Goal: Find specific page/section: Find specific page/section

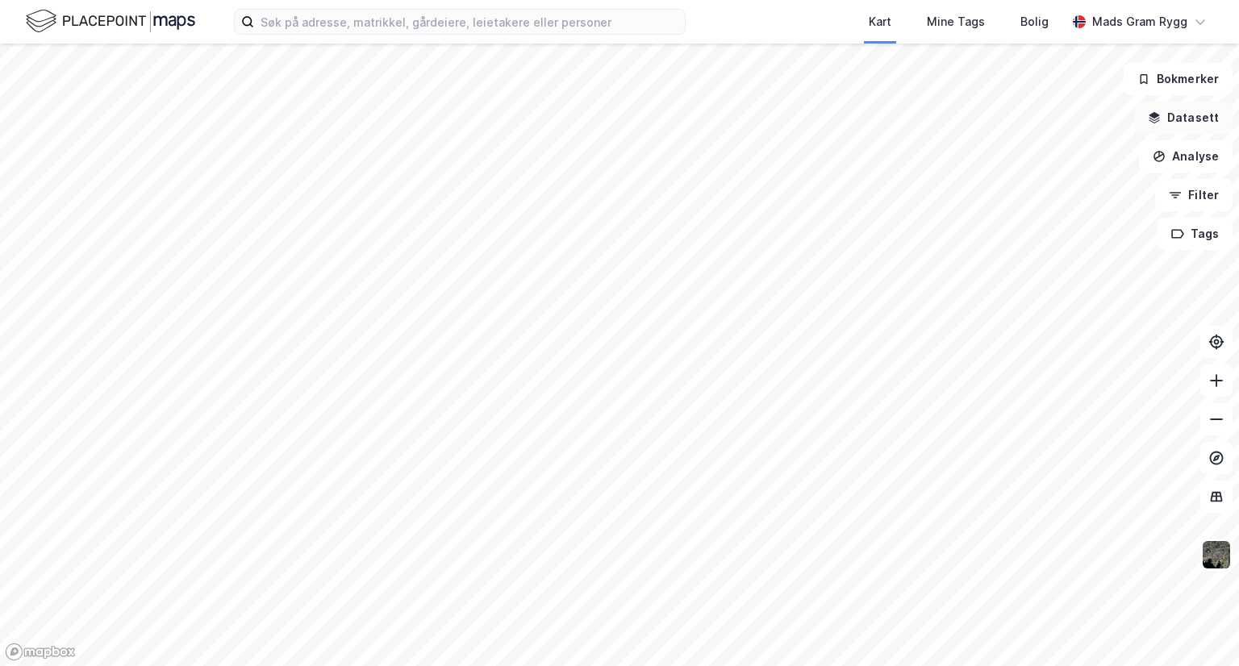
click at [1200, 119] on button "Datasett" at bounding box center [1183, 118] width 98 height 32
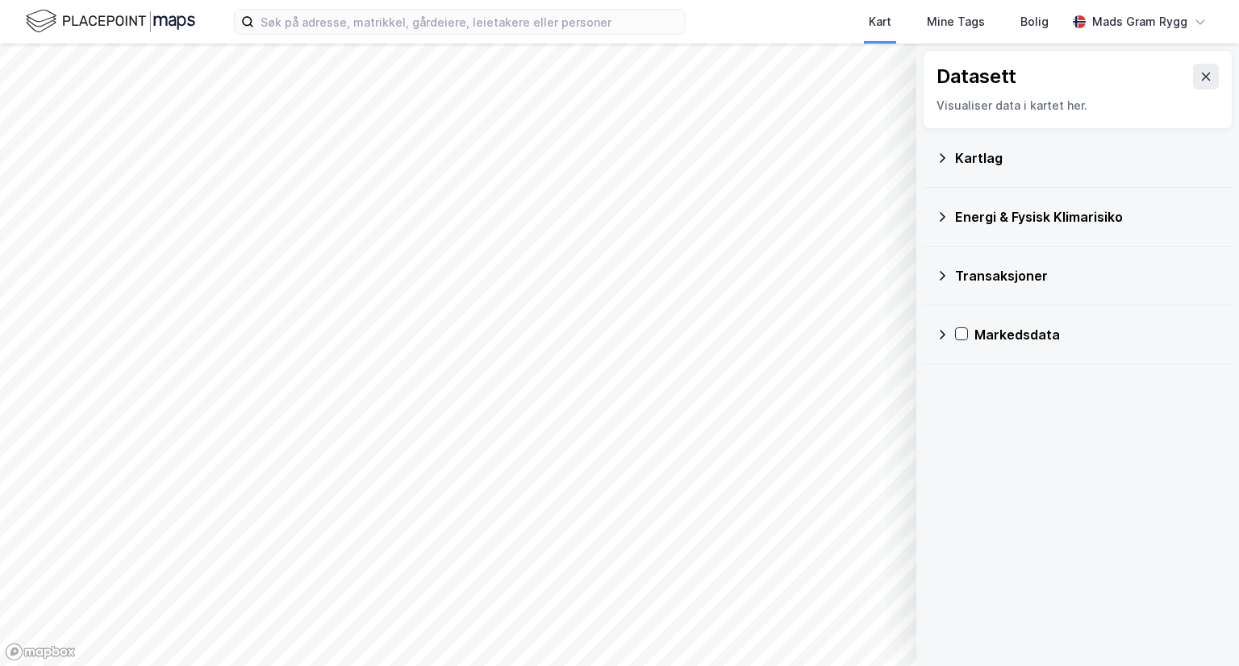
click at [946, 157] on icon at bounding box center [942, 158] width 13 height 13
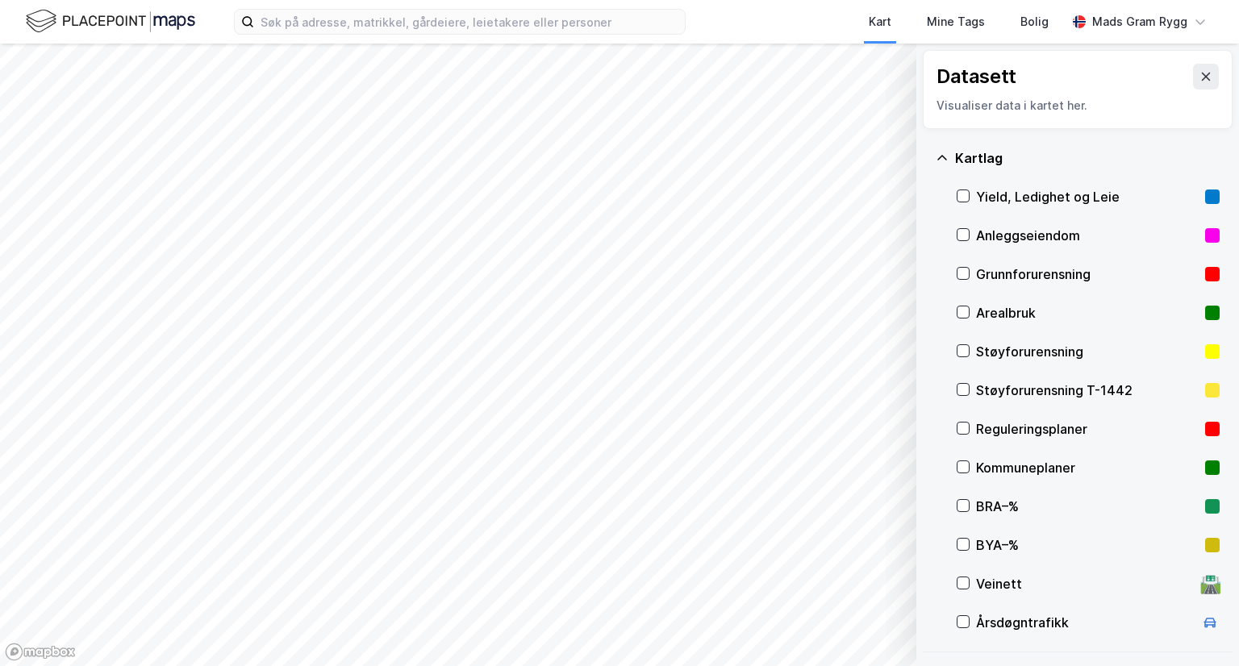
click at [944, 157] on icon at bounding box center [942, 157] width 10 height 5
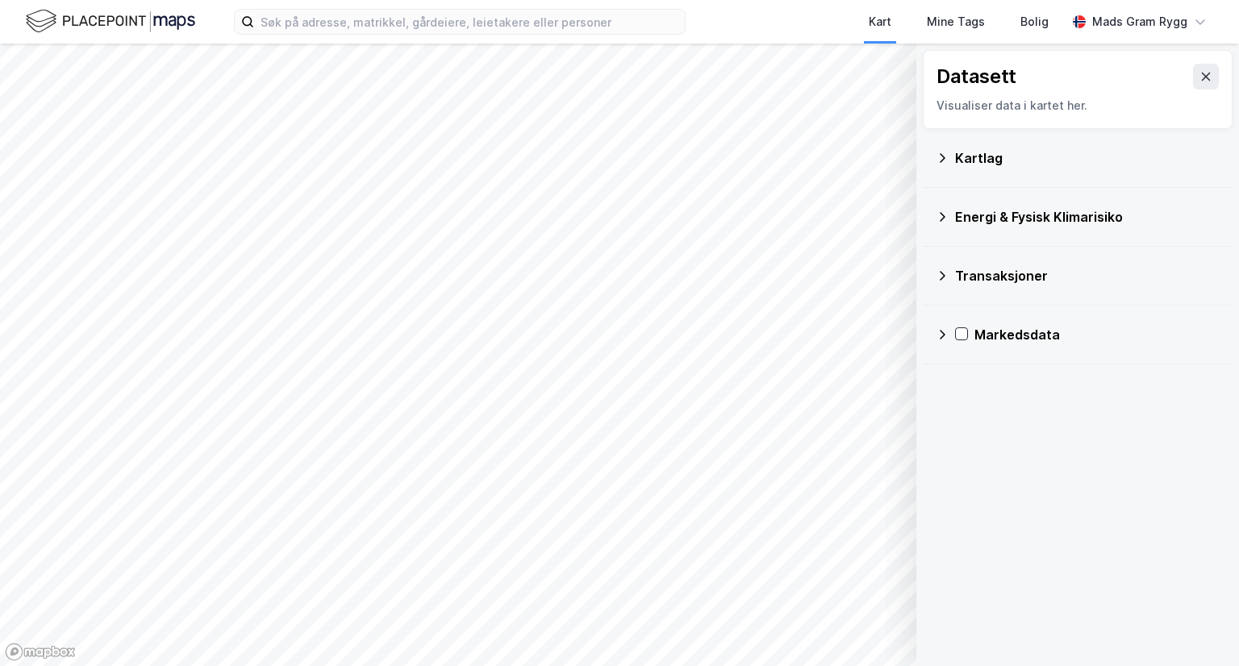
click at [941, 214] on icon at bounding box center [943, 217] width 6 height 10
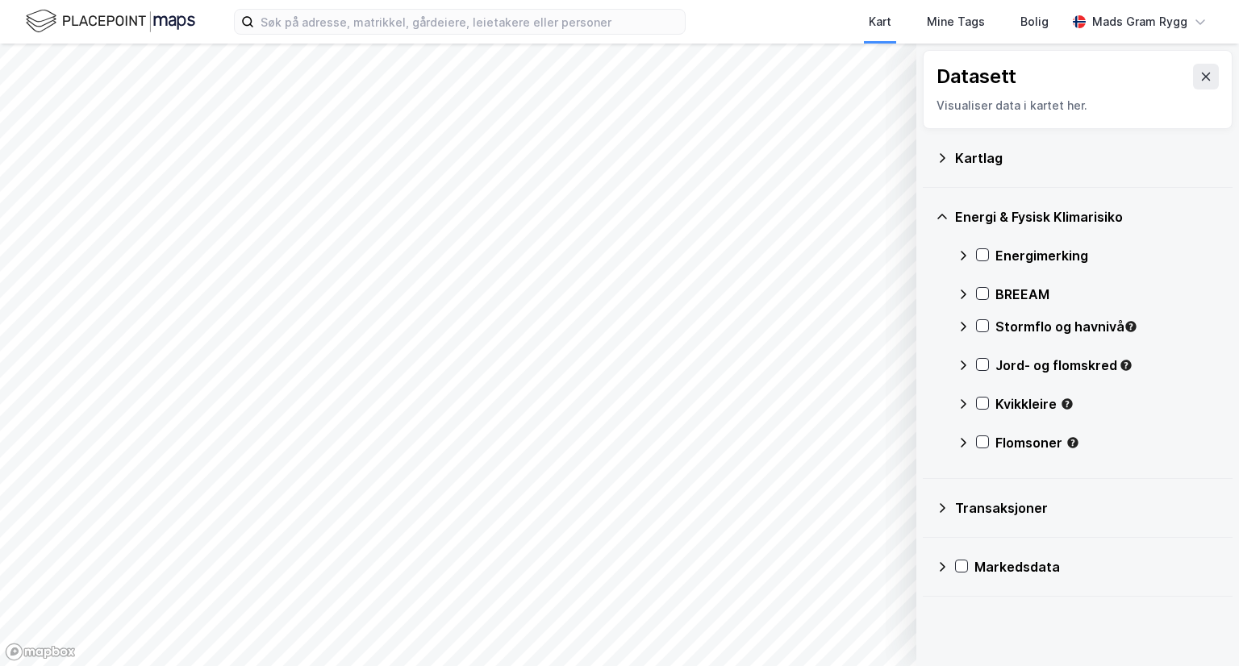
click at [941, 214] on icon at bounding box center [942, 217] width 13 height 13
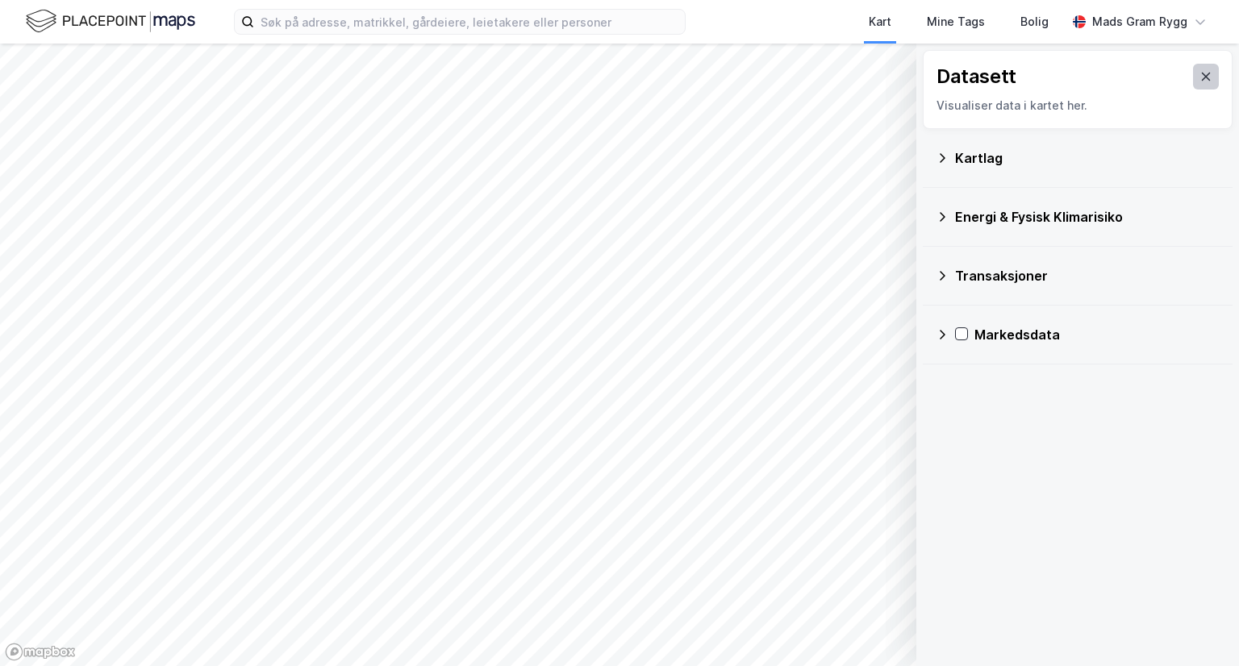
click at [1200, 82] on icon at bounding box center [1206, 76] width 13 height 13
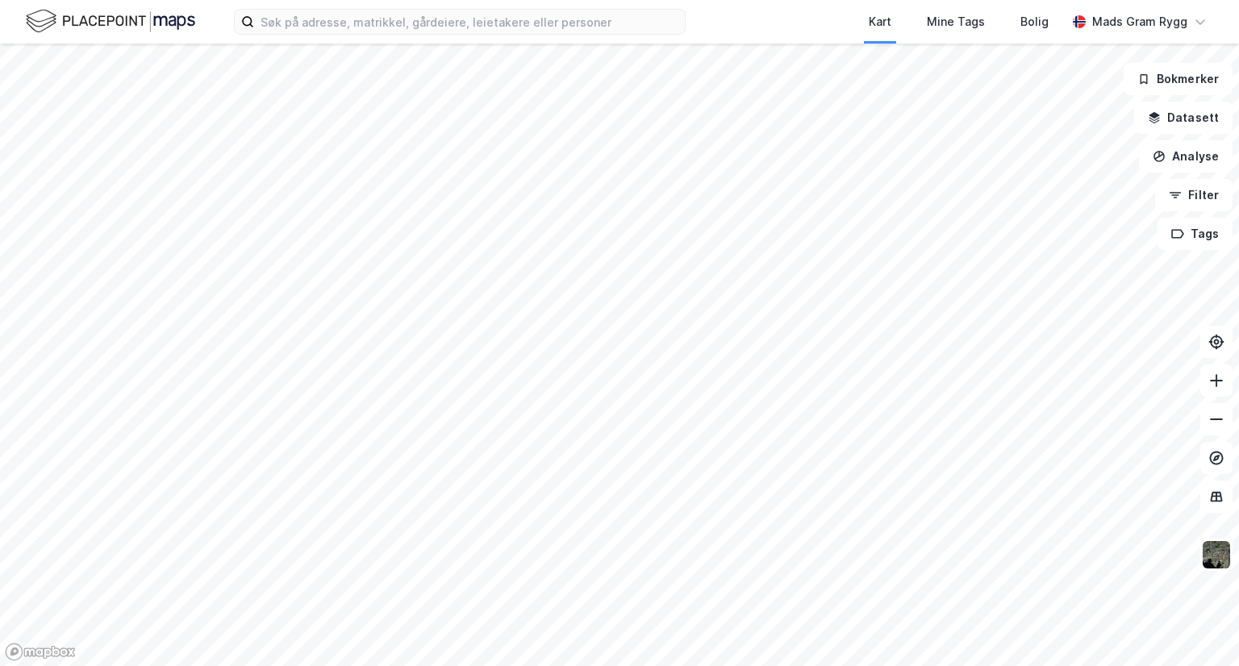
click at [36, 21] on img at bounding box center [110, 21] width 169 height 28
click at [1188, 160] on button "Analyse" at bounding box center [1186, 156] width 94 height 32
click at [1043, 23] on div "Bolig" at bounding box center [1035, 21] width 28 height 19
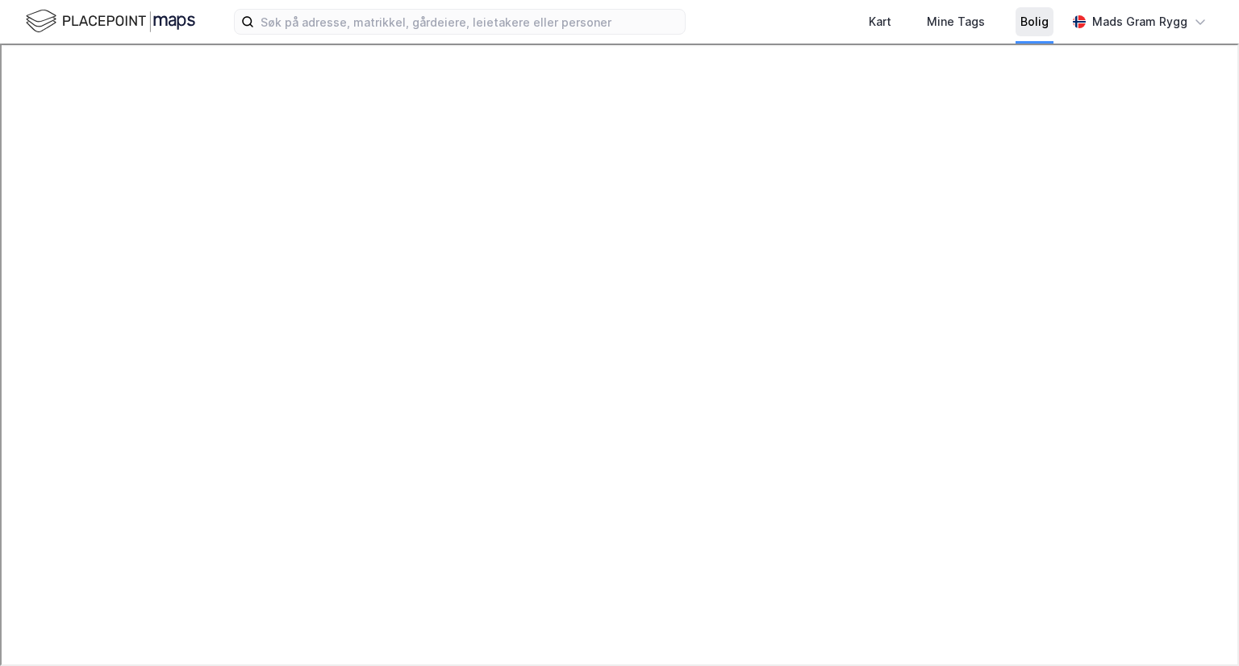
click at [1043, 23] on div "Bolig" at bounding box center [1035, 21] width 28 height 19
